Goal: Information Seeking & Learning: Check status

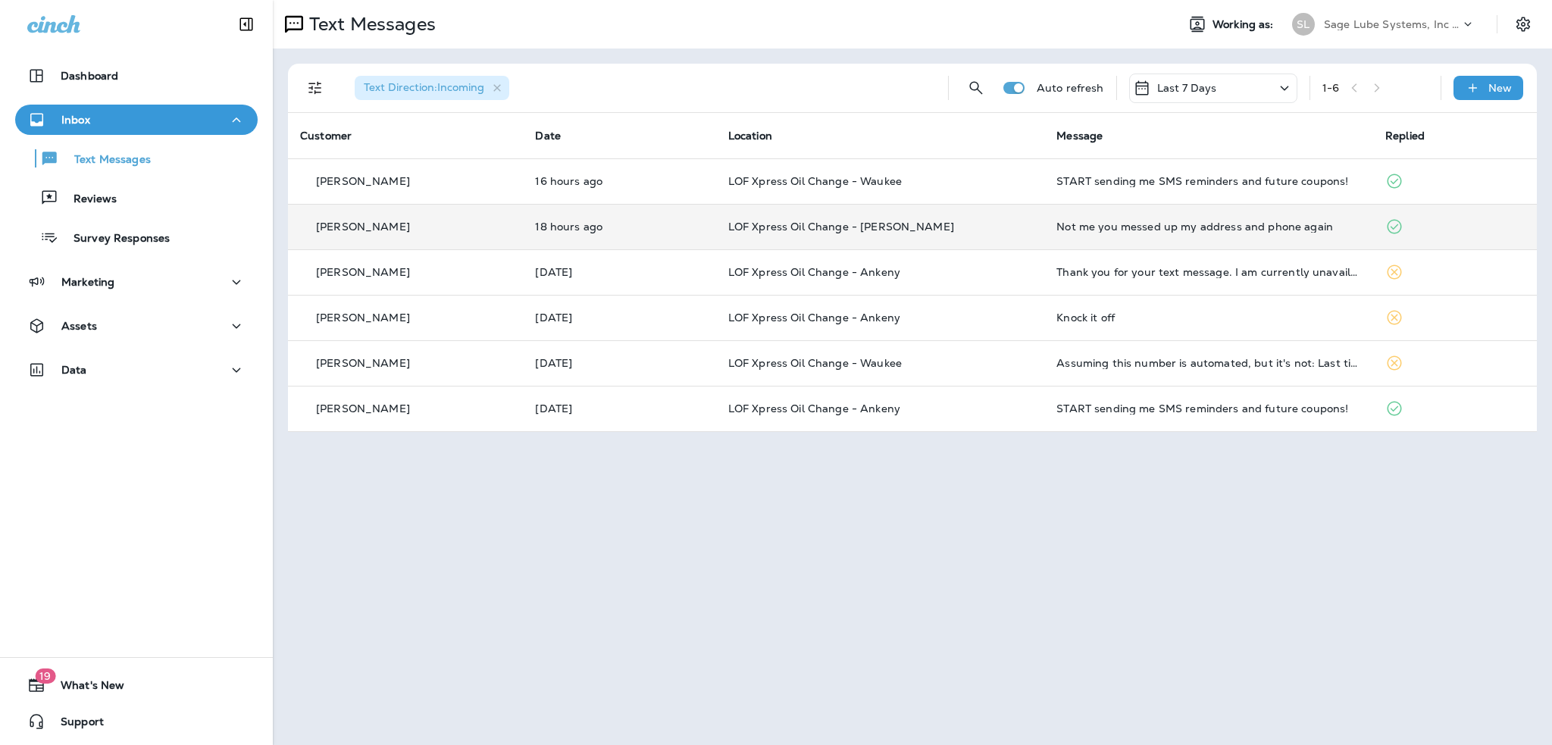
click at [1091, 233] on td "Not me you messed up my address and phone again" at bounding box center [1208, 226] width 329 height 45
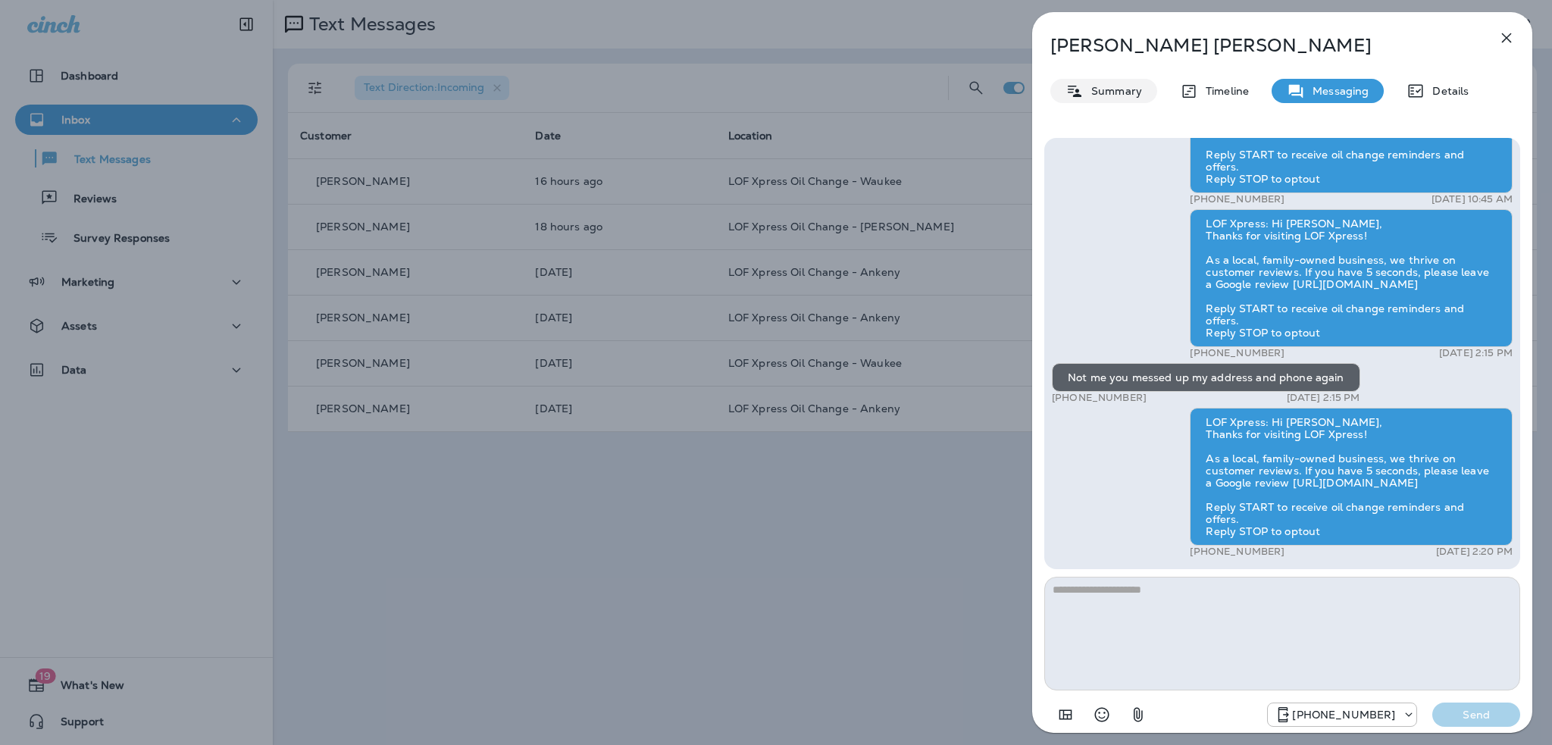
click at [1213, 95] on p "Timeline" at bounding box center [1223, 91] width 51 height 12
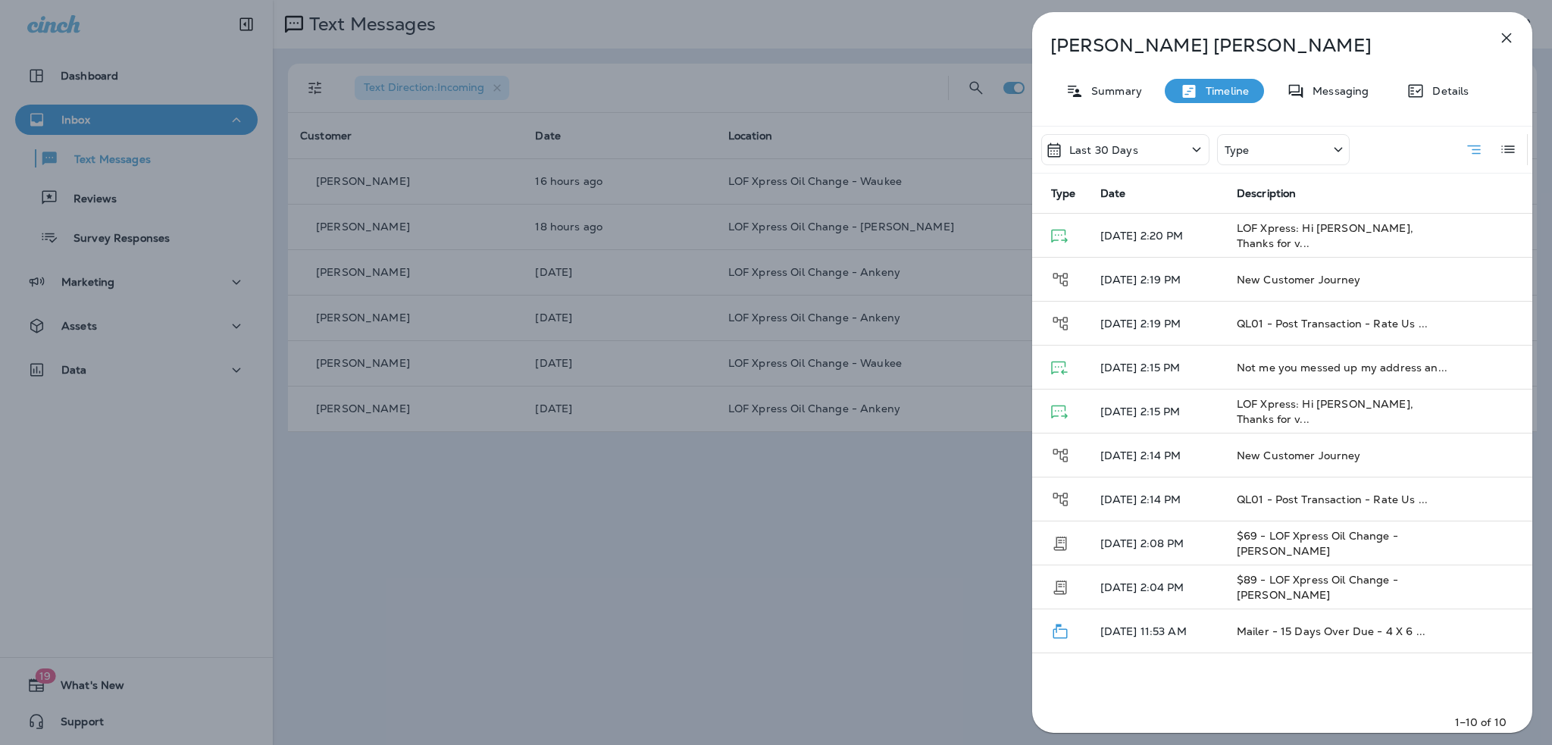
click at [938, 506] on div "Craig Johnson Summary Timeline Messaging Details Last 30 Days Type Type Date De…" at bounding box center [776, 372] width 1552 height 745
